Goal: Information Seeking & Learning: Check status

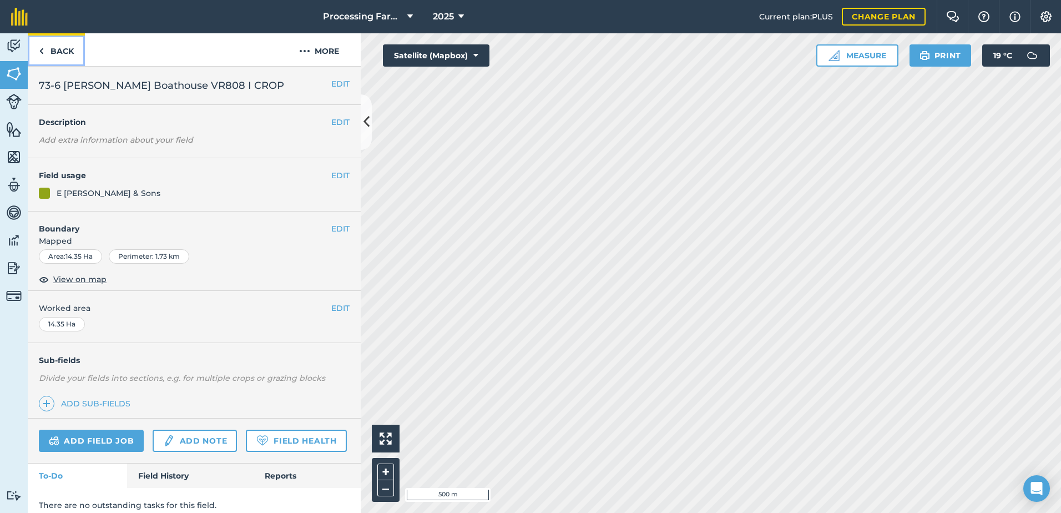
click at [52, 49] on link "Back" at bounding box center [56, 49] width 57 height 33
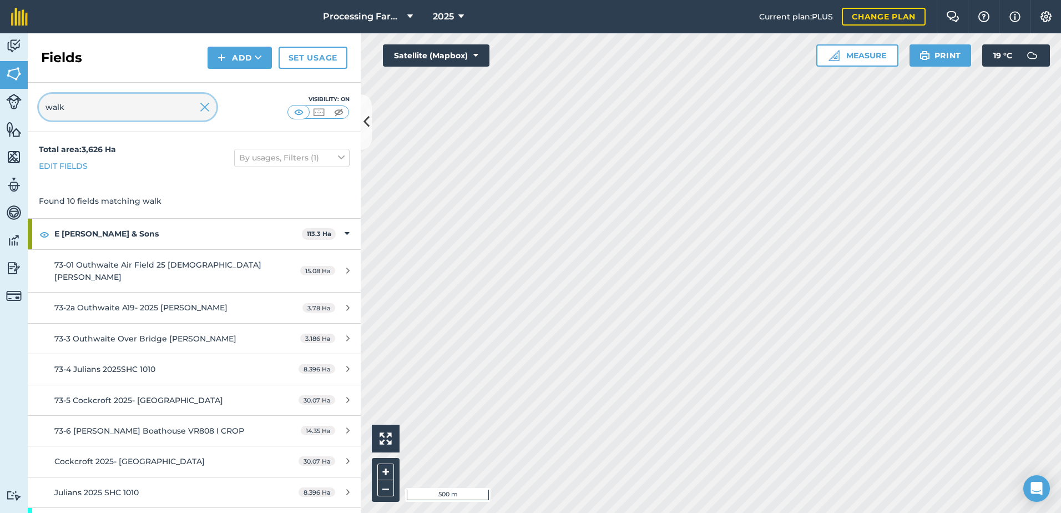
click at [106, 104] on input "walk" at bounding box center [128, 107] width 178 height 27
drag, startPoint x: 77, startPoint y: 108, endPoint x: 43, endPoint y: 97, distance: 34.9
click at [37, 106] on div "walk Visibility: On" at bounding box center [194, 107] width 333 height 49
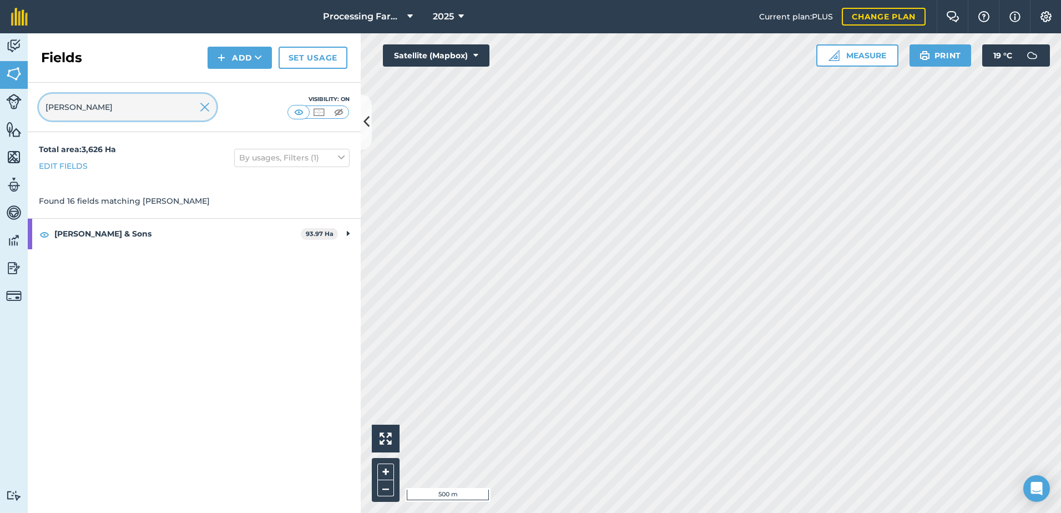
type input "[PERSON_NAME]"
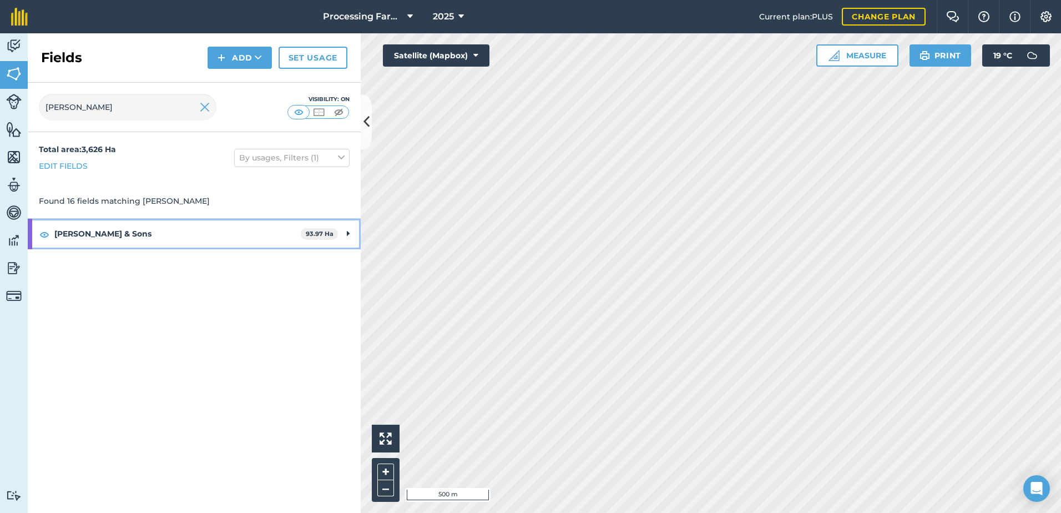
click at [97, 228] on strong "[PERSON_NAME] & Sons" at bounding box center [177, 234] width 246 height 30
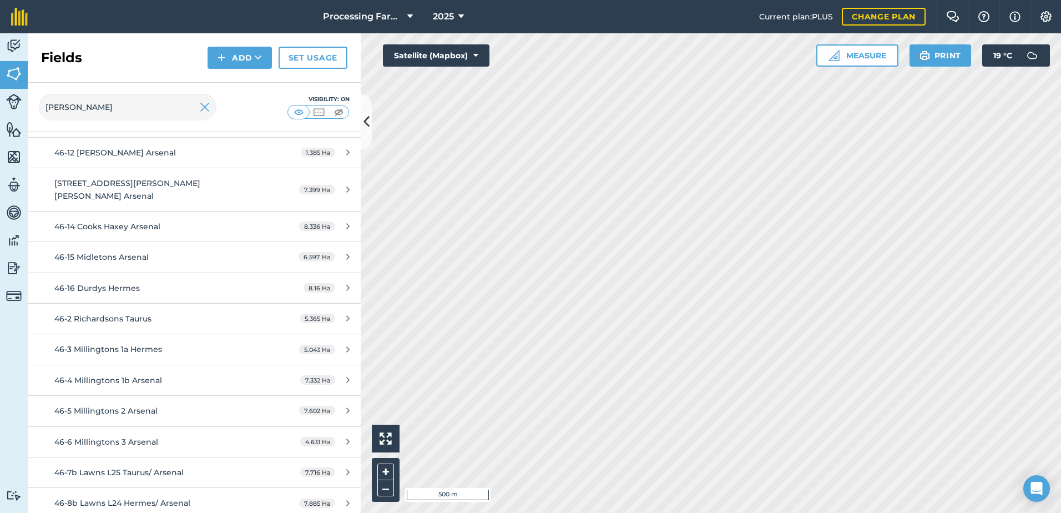
scroll to position [228, 0]
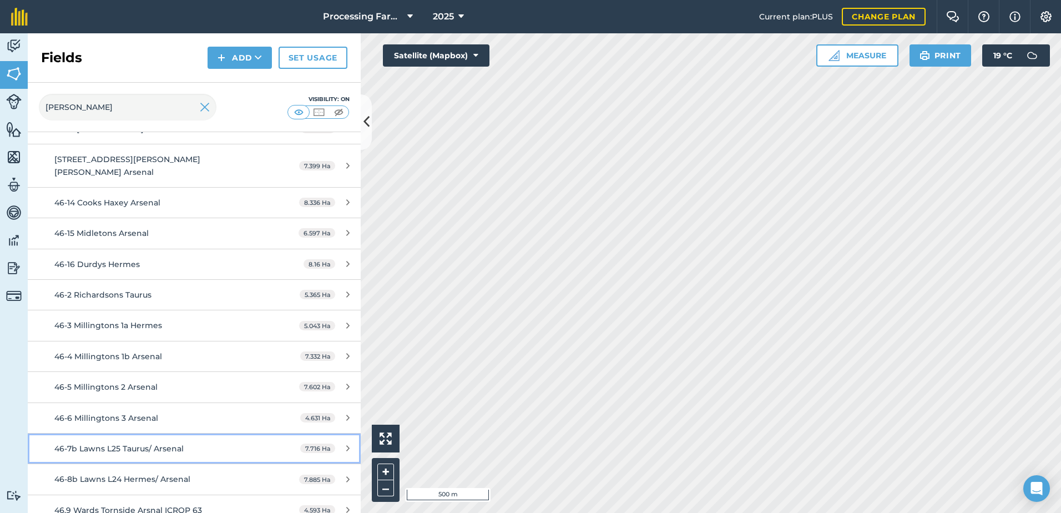
click at [179, 443] on span "46-7b Lawns L25 Taurus/ Arsenal" at bounding box center [118, 448] width 129 height 10
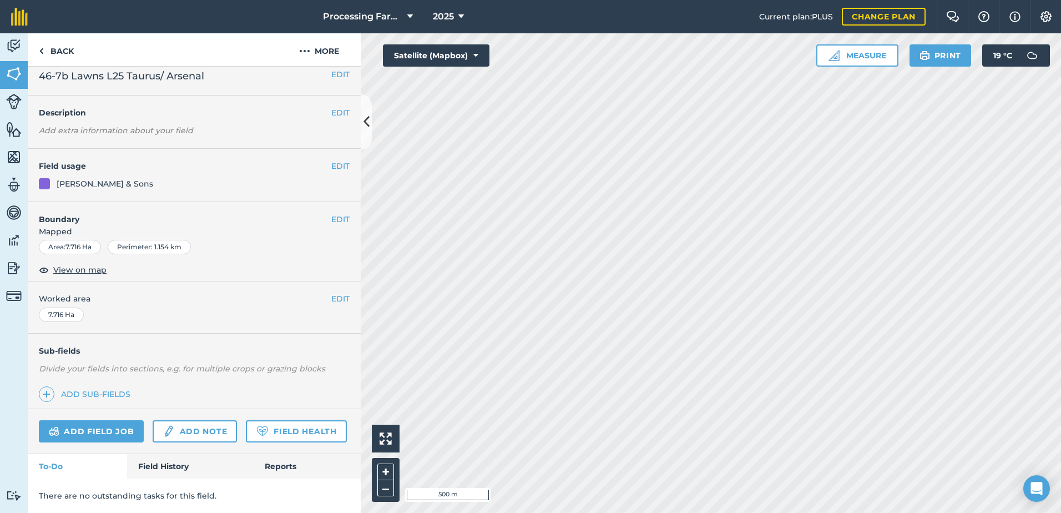
scroll to position [41, 0]
click at [156, 461] on link "Field History" at bounding box center [190, 466] width 126 height 24
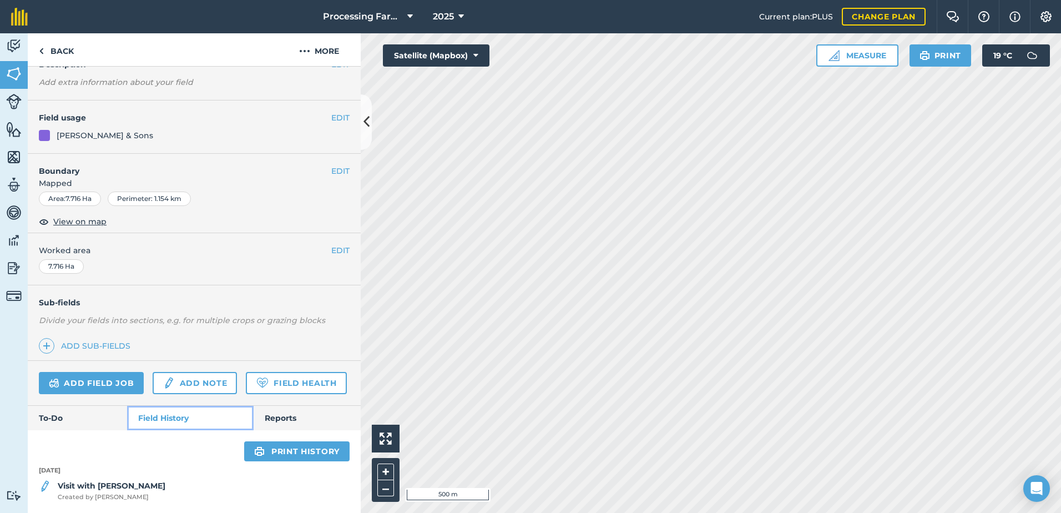
scroll to position [89, 0]
click at [128, 492] on div "Visit with [PERSON_NAME] Created by [PERSON_NAME]" at bounding box center [112, 490] width 108 height 22
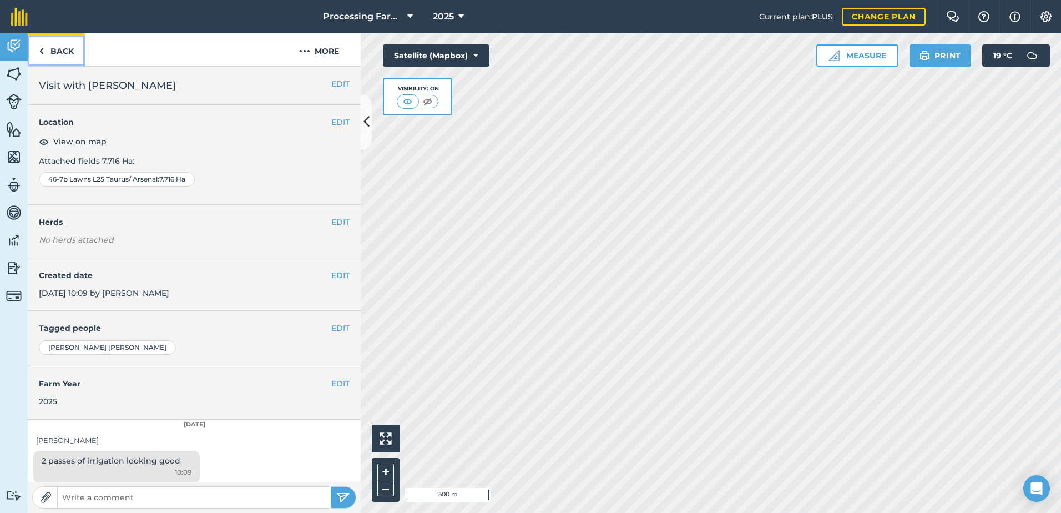
click at [72, 52] on link "Back" at bounding box center [56, 49] width 57 height 33
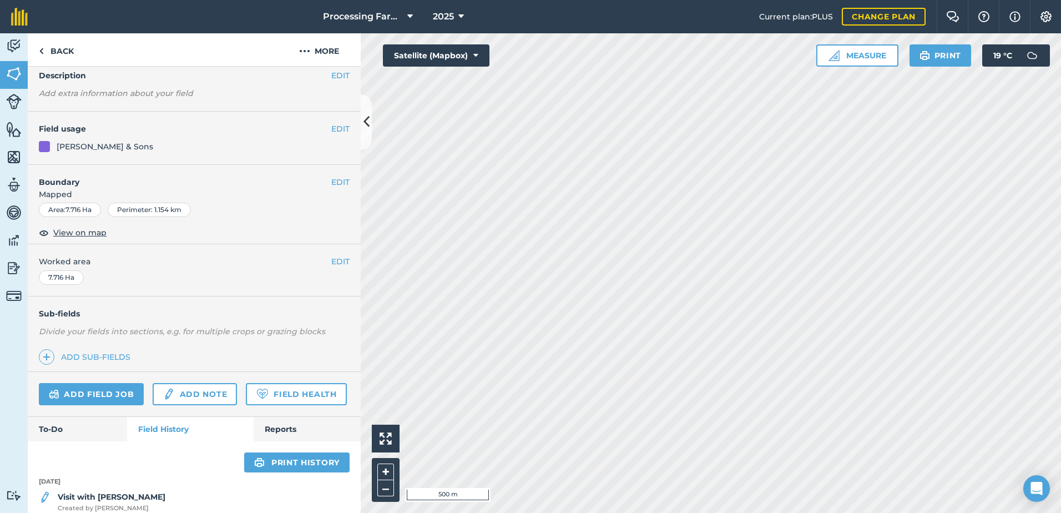
scroll to position [89, 0]
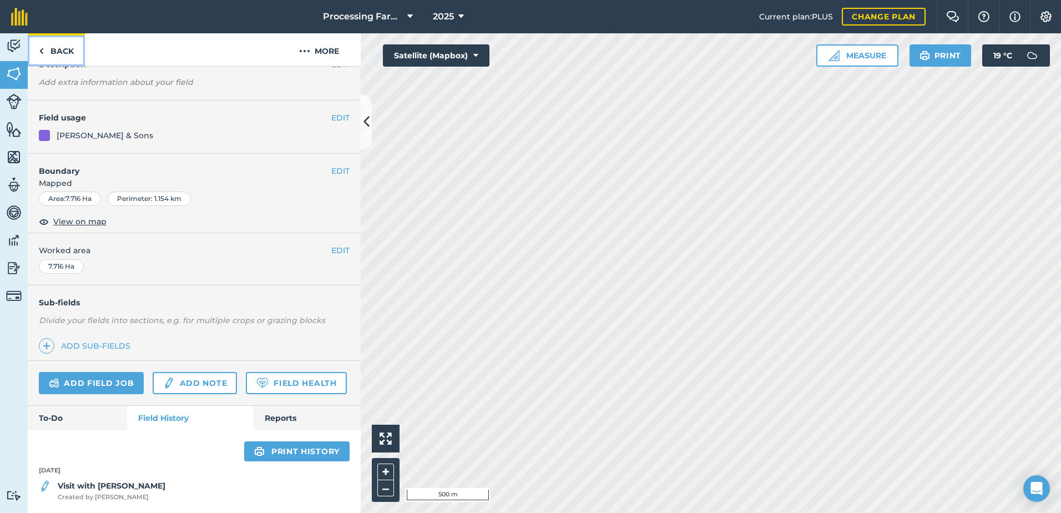
click at [53, 57] on link "Back" at bounding box center [56, 49] width 57 height 33
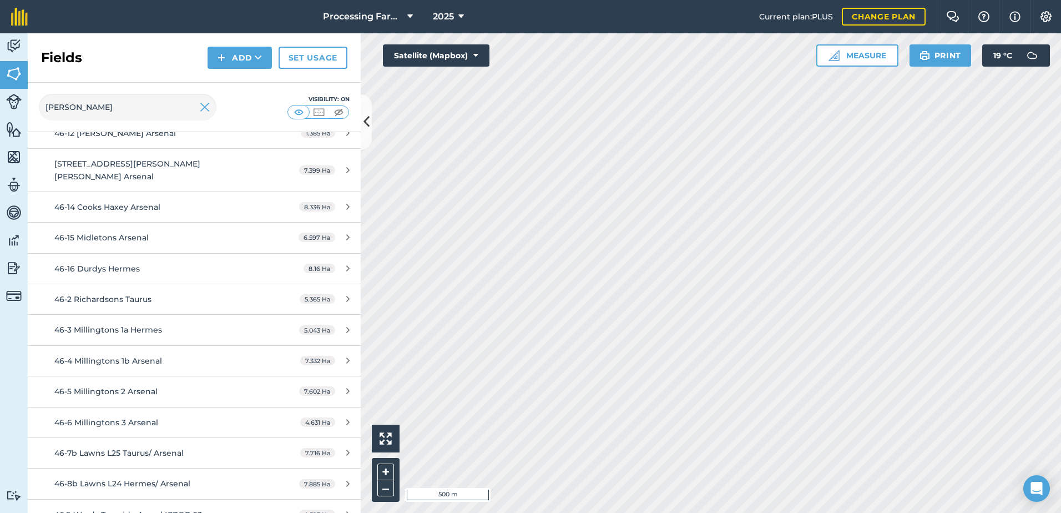
scroll to position [228, 0]
